Goal: Use online tool/utility

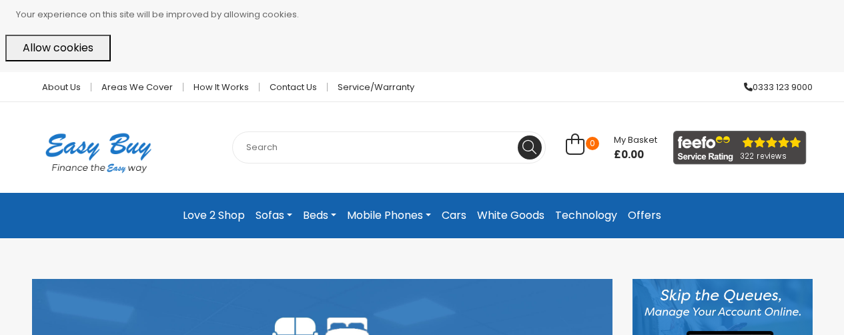
click at [234, 216] on link "Love 2 Shop" at bounding box center [213, 216] width 73 height 24
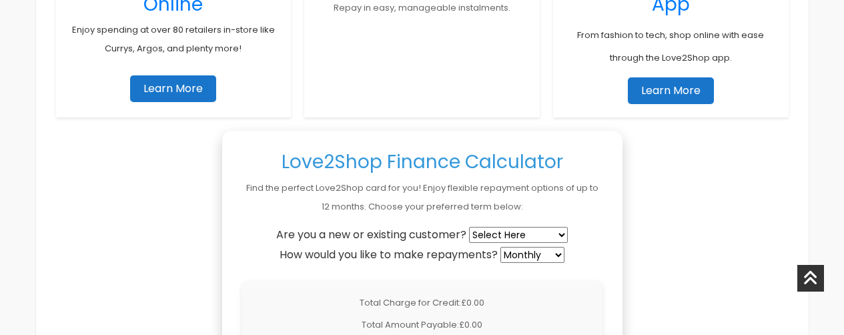
scroll to position [1119, 0]
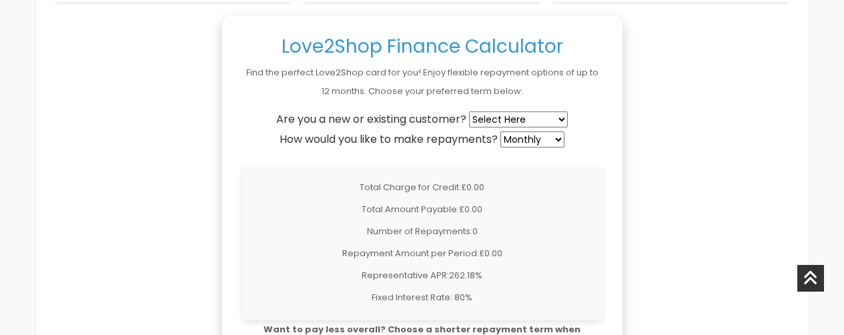
select select "existing"
click at [470, 111] on select "Select Here New Customer Existing Customer" at bounding box center [518, 119] width 99 height 16
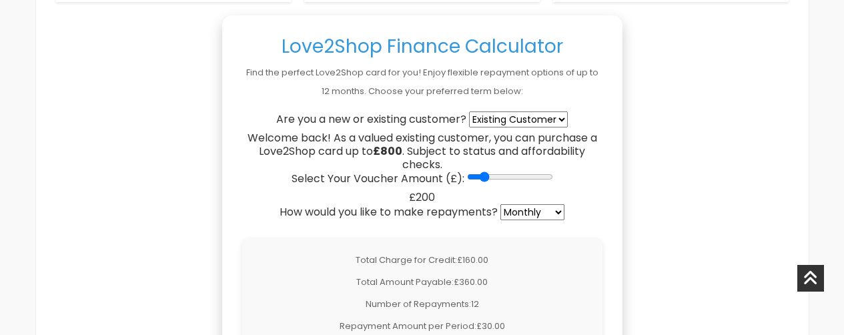
type input "300"
click at [483, 177] on input "Select Your Voucher Amount (£):" at bounding box center [510, 176] width 86 height 11
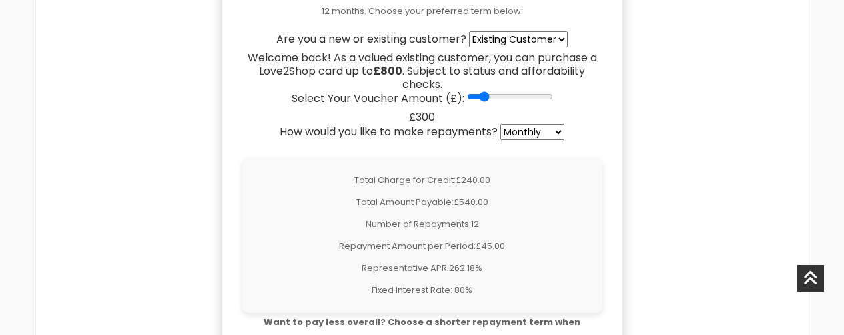
scroll to position [1226, 0]
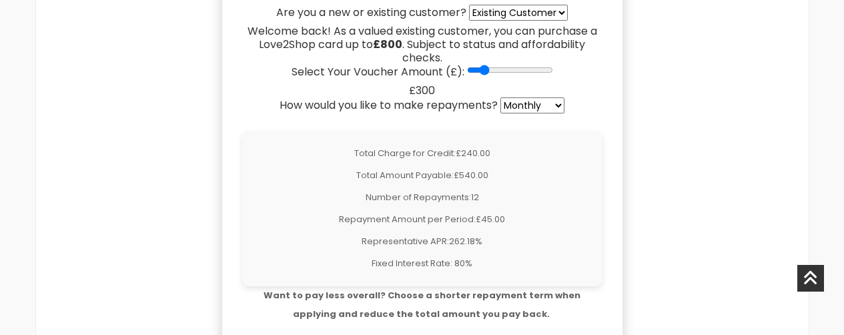
select select "weekly"
click at [502, 97] on select "Weekly Fortnightly 4-Weekly Monthly" at bounding box center [532, 105] width 64 height 16
click at [498, 71] on input "Select Your Voucher Amount (£):" at bounding box center [510, 70] width 86 height 11
click at [502, 73] on input "Select Your Voucher Amount (£):" at bounding box center [510, 70] width 86 height 11
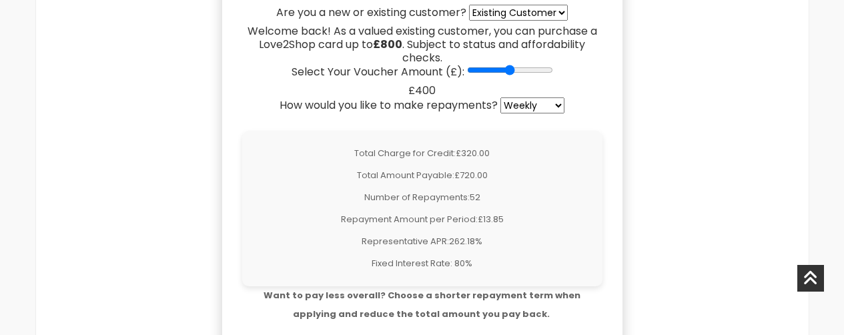
click at [505, 71] on input "Select Your Voucher Amount (£):" at bounding box center [510, 70] width 86 height 11
click at [515, 69] on input "Select Your Voucher Amount (£):" at bounding box center [510, 70] width 86 height 11
click at [515, 71] on input "Select Your Voucher Amount (£):" at bounding box center [510, 70] width 86 height 11
click at [516, 73] on input "Select Your Voucher Amount (£):" at bounding box center [510, 70] width 86 height 11
type input "600"
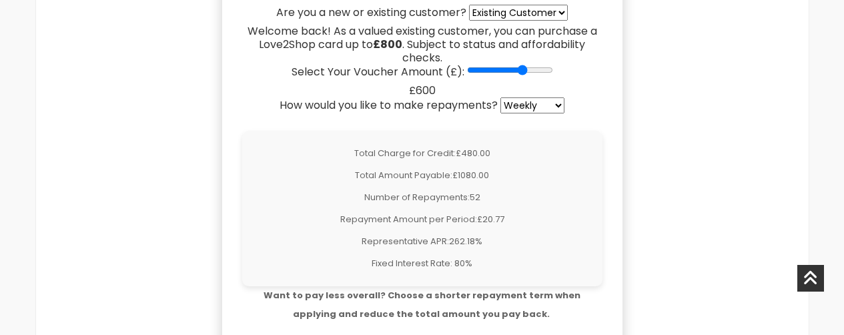
click at [518, 72] on input "Select Your Voucher Amount (£):" at bounding box center [510, 70] width 86 height 11
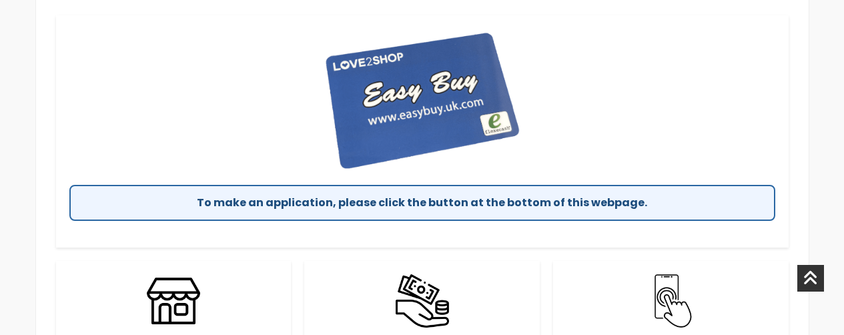
scroll to position [542, 0]
